Goal: Transaction & Acquisition: Register for event/course

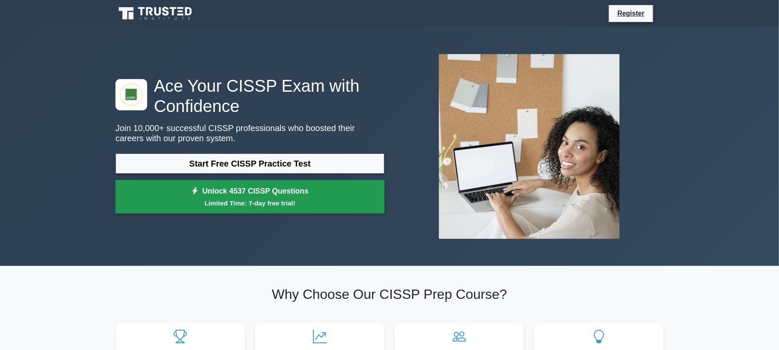
click at [196, 192] on icon at bounding box center [196, 191] width 8 height 8
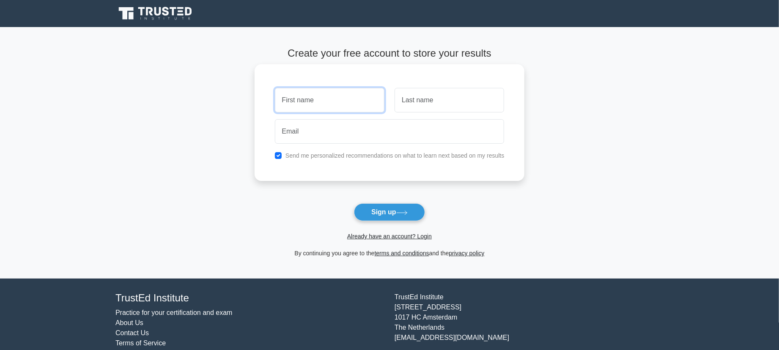
click at [350, 97] on input "text" at bounding box center [330, 100] width 110 height 25
type input "Sus"
click at [471, 112] on div at bounding box center [450, 100] width 120 height 31
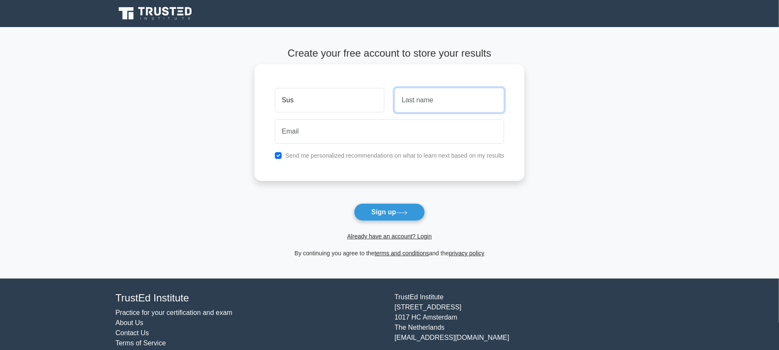
click at [464, 104] on input "text" at bounding box center [450, 100] width 110 height 25
type input "P"
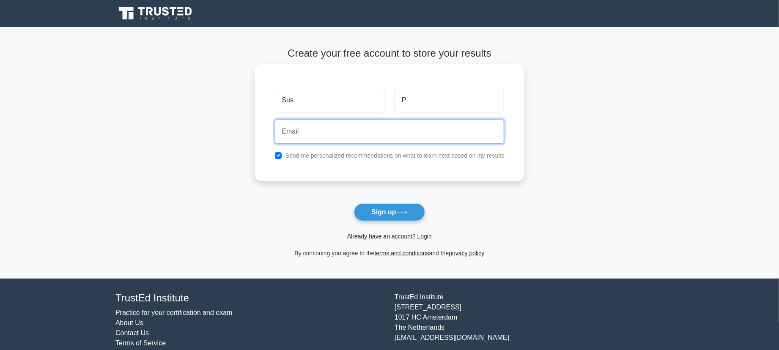
click at [393, 135] on input "email" at bounding box center [390, 131] width 230 height 25
type input "sussonweb@gmail.com"
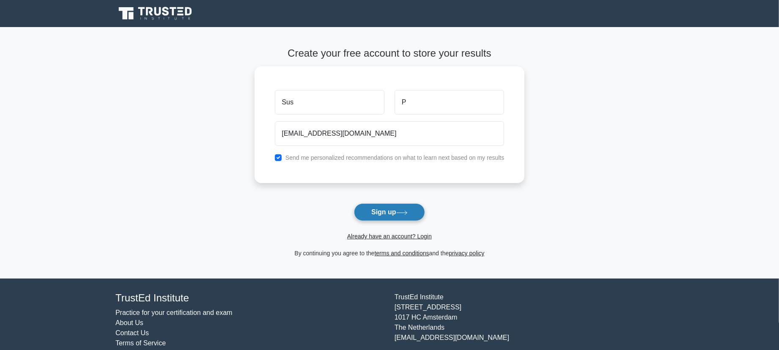
click at [385, 212] on button "Sign up" at bounding box center [389, 212] width 71 height 18
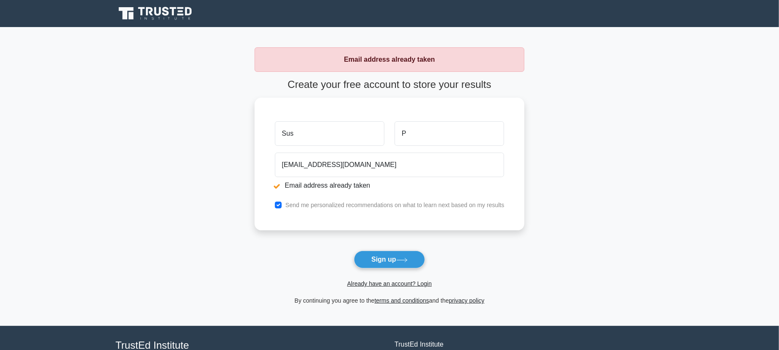
click at [226, 229] on main "Email address already taken Create your free account to store your results Sus …" at bounding box center [389, 176] width 779 height 299
click at [388, 284] on link "Already have an account? Login" at bounding box center [389, 283] width 85 height 7
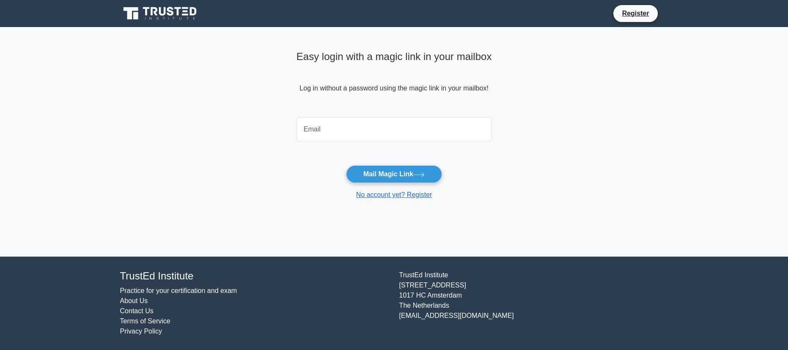
click at [335, 130] on input "email" at bounding box center [393, 129] width 195 height 25
type input "sussonweb@gmail.com"
click at [387, 173] on button "Mail Magic Link" at bounding box center [394, 174] width 96 height 18
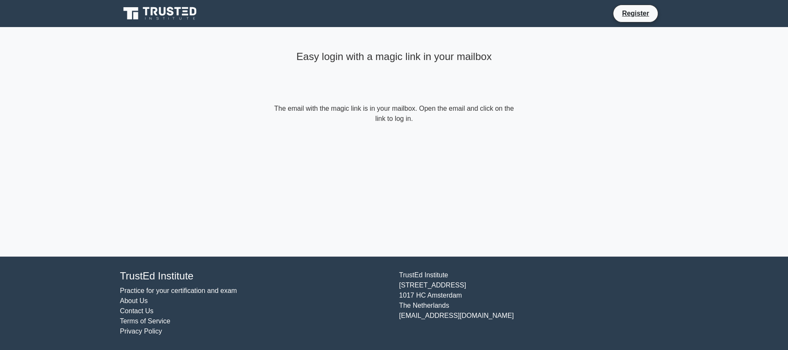
click at [397, 112] on form "The email with the magic link is in your mailbox. Open the email and click on t…" at bounding box center [394, 114] width 244 height 20
click at [431, 112] on form "The email with the magic link is in your mailbox. Open the email and click on t…" at bounding box center [394, 114] width 244 height 20
drag, startPoint x: 466, startPoint y: 113, endPoint x: 472, endPoint y: 113, distance: 6.8
click at [466, 113] on form "The email with the magic link is in your mailbox. Open the email and click on t…" at bounding box center [394, 114] width 244 height 20
click at [494, 112] on form "The email with the magic link is in your mailbox. Open the email and click on t…" at bounding box center [394, 114] width 244 height 20
